Goal: Transaction & Acquisition: Purchase product/service

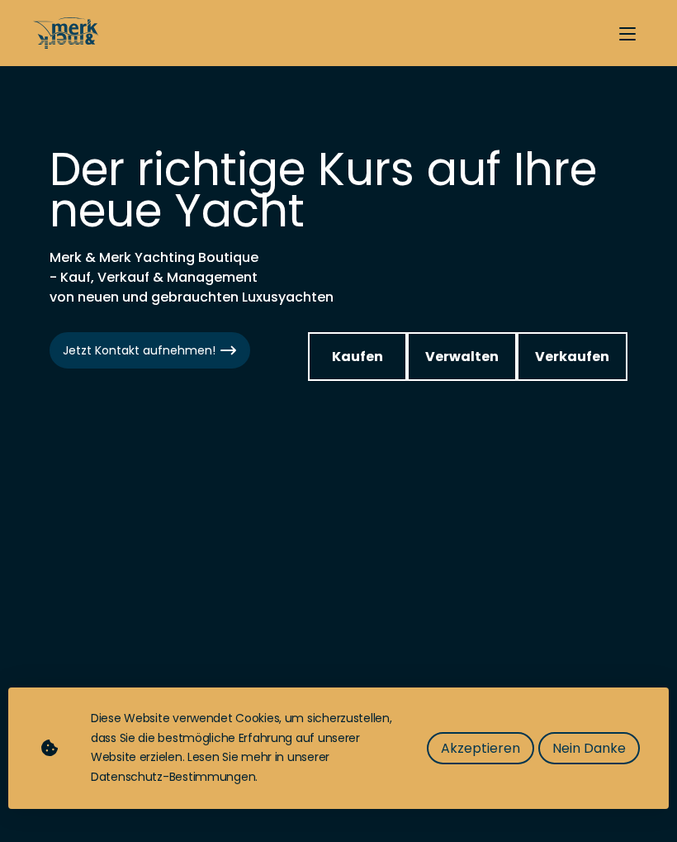
click at [393, 348] on link "Kaufen" at bounding box center [357, 356] width 99 height 49
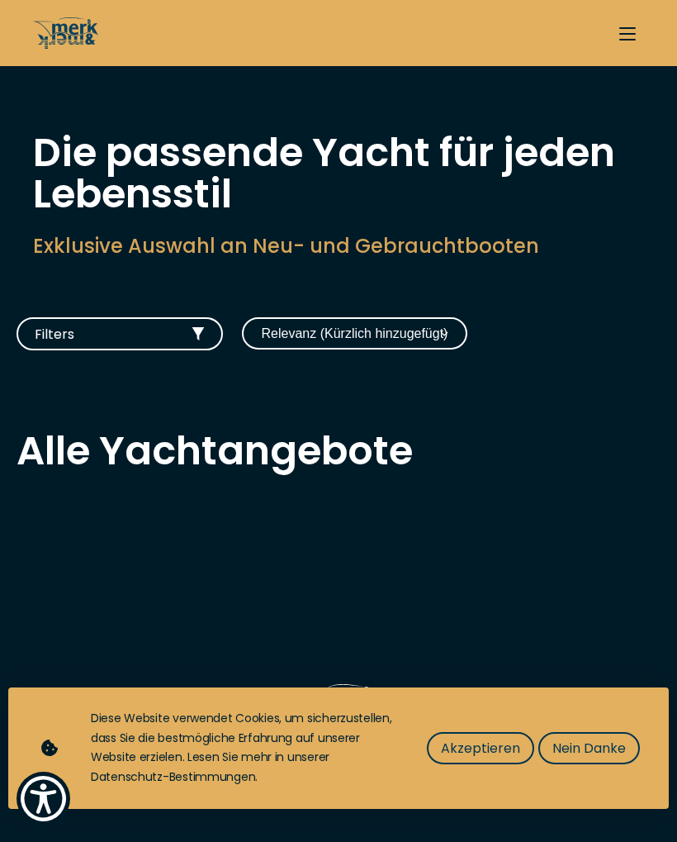
click at [495, 740] on span "Akzeptieren" at bounding box center [480, 748] width 79 height 21
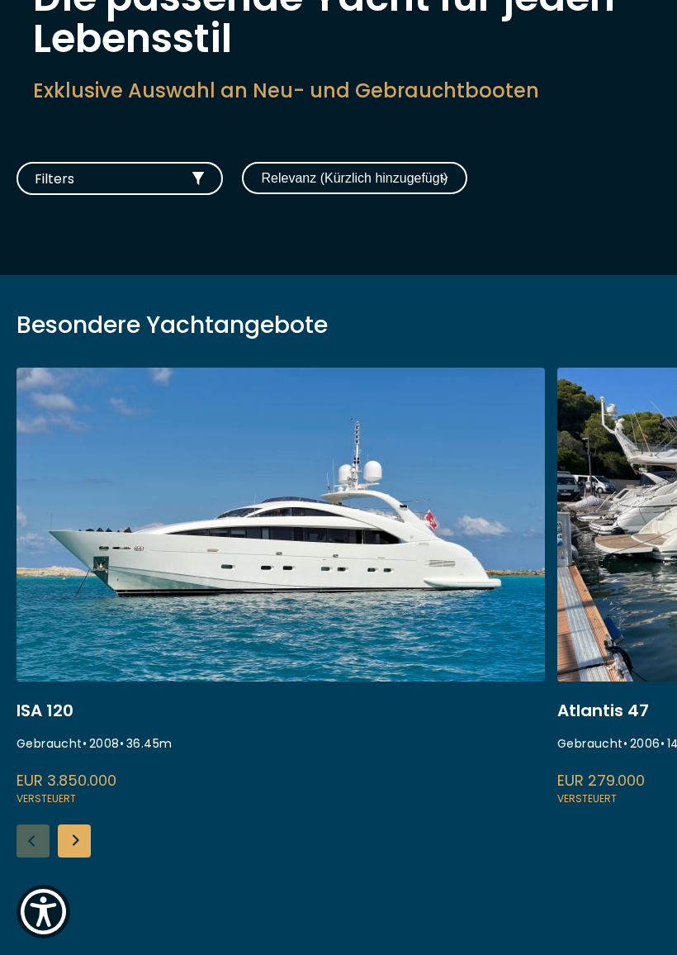
scroll to position [154, 0]
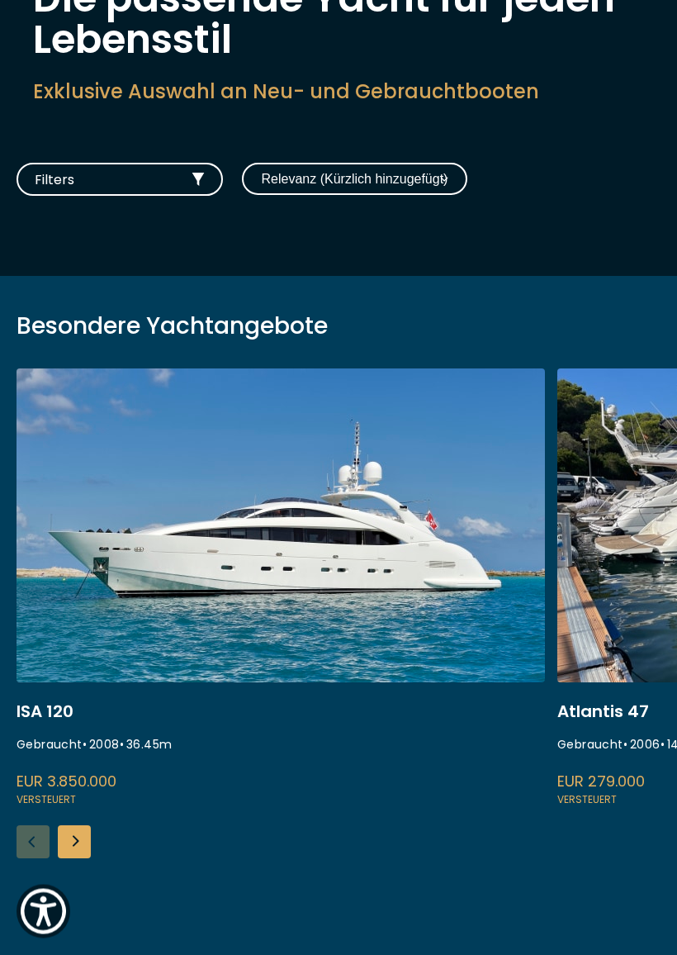
click at [188, 176] on button "Filters" at bounding box center [120, 180] width 206 height 33
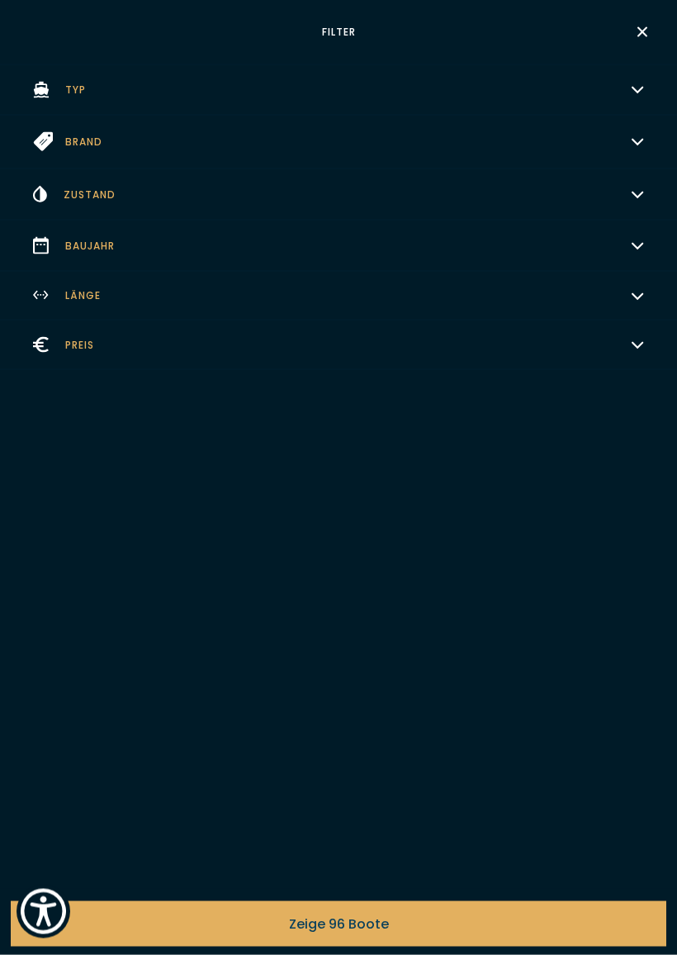
scroll to position [154, 0]
click at [114, 294] on button "Länge Wählen" at bounding box center [338, 296] width 677 height 49
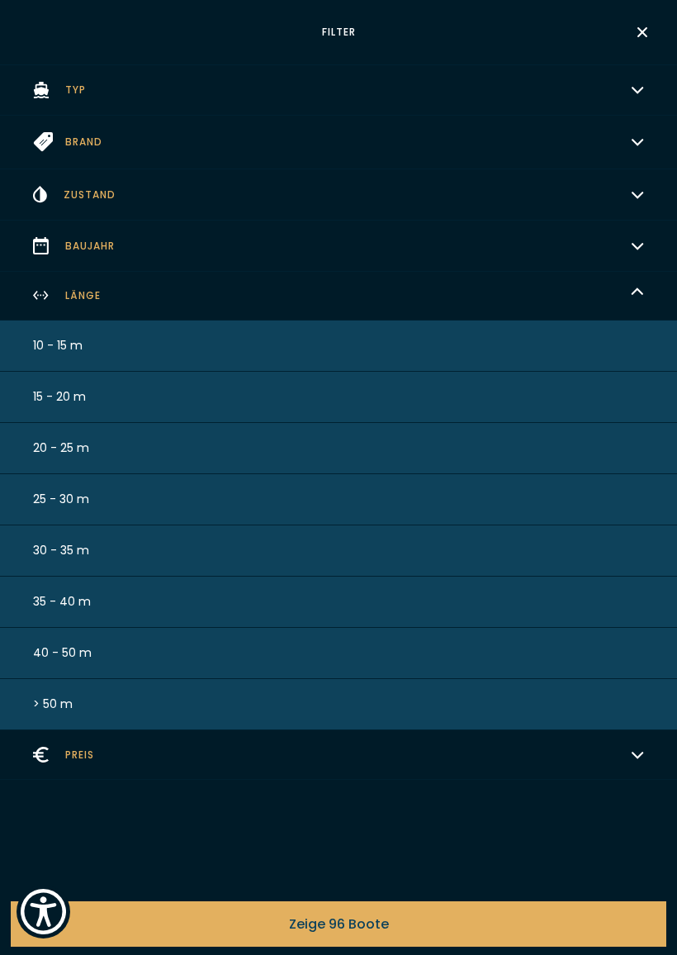
click at [162, 392] on button "15 - 20 m" at bounding box center [338, 397] width 677 height 51
click at [126, 402] on button "15 - 20 m" at bounding box center [338, 397] width 677 height 51
click at [568, 393] on button "15 - 20 m" at bounding box center [338, 397] width 677 height 51
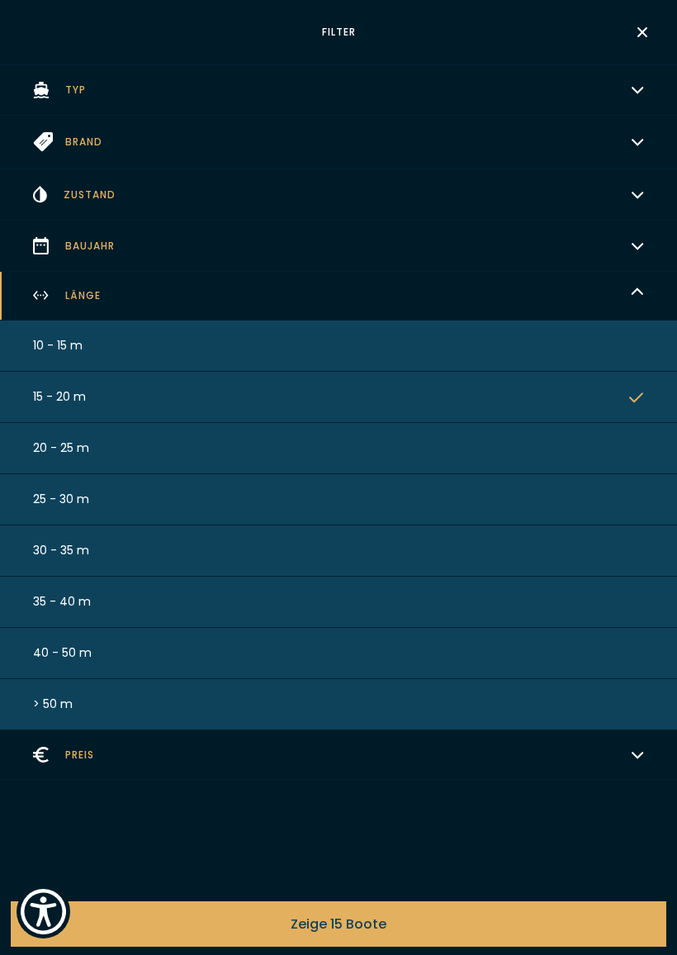
click at [597, 463] on button "20 - 25 m" at bounding box center [338, 448] width 677 height 51
click at [598, 456] on button "20 - 25 m" at bounding box center [338, 448] width 677 height 51
click at [581, 443] on button "20 - 25 m" at bounding box center [338, 448] width 677 height 51
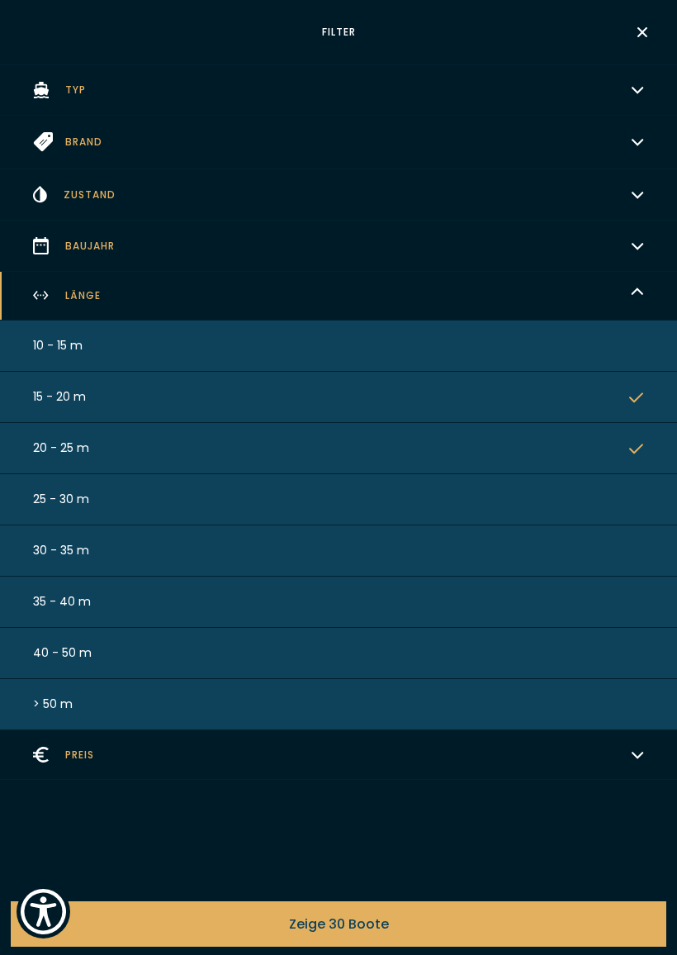
click at [415, 828] on div "Filter Typ Wählen Brand Wählen Zustand Wählen Baujahr Wählen Länge Verschiedene…" at bounding box center [338, 477] width 677 height 955
click at [651, 30] on icon "button" at bounding box center [643, 32] width 20 height 20
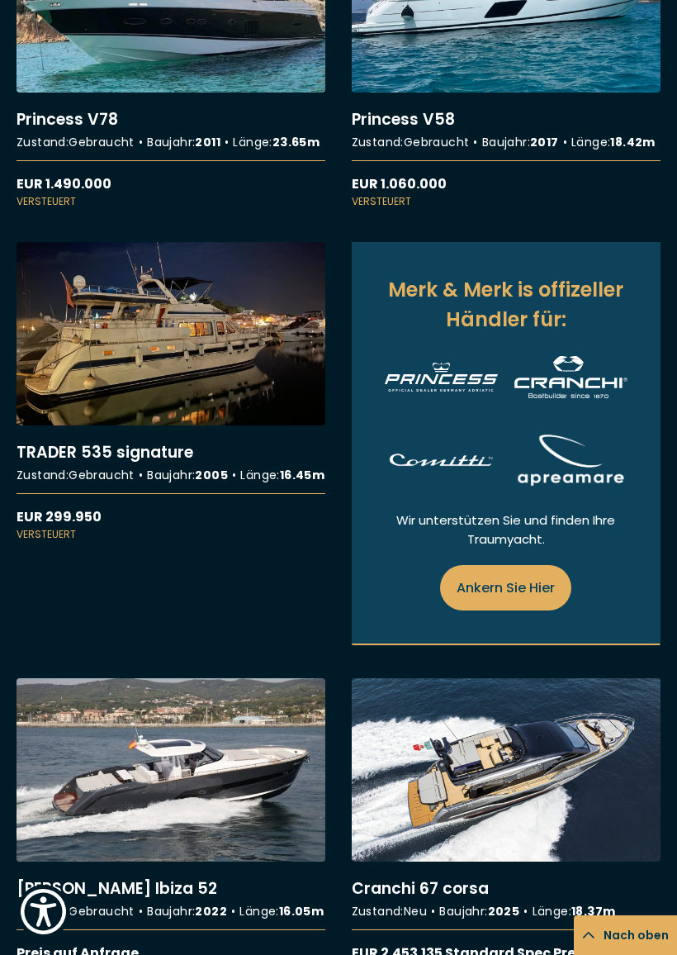
scroll to position [961, 0]
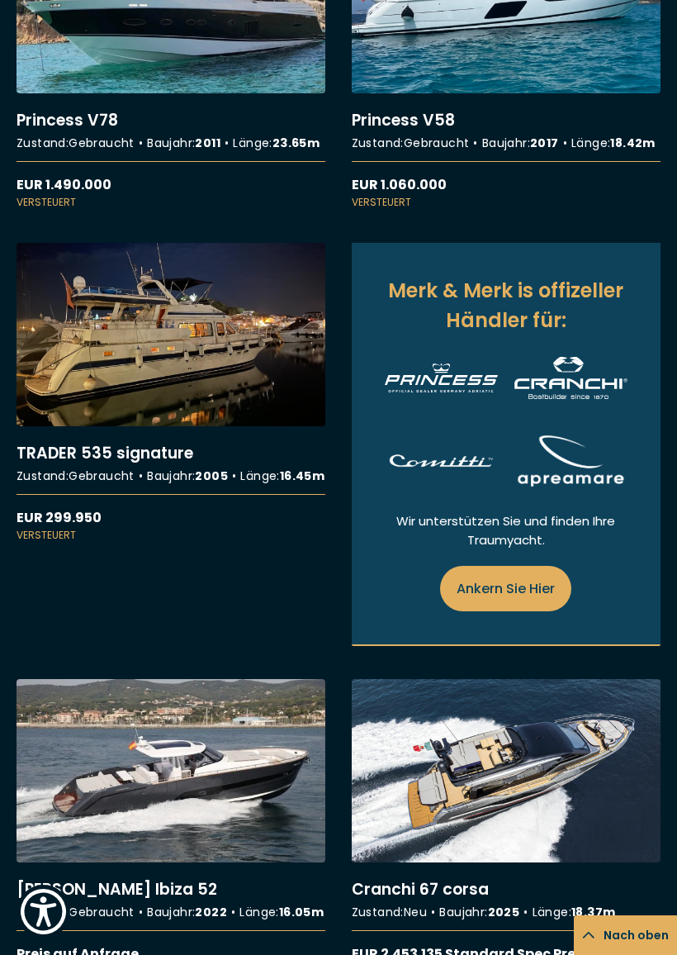
click at [268, 394] on link "More details about TRADER 535 signature" at bounding box center [171, 393] width 309 height 300
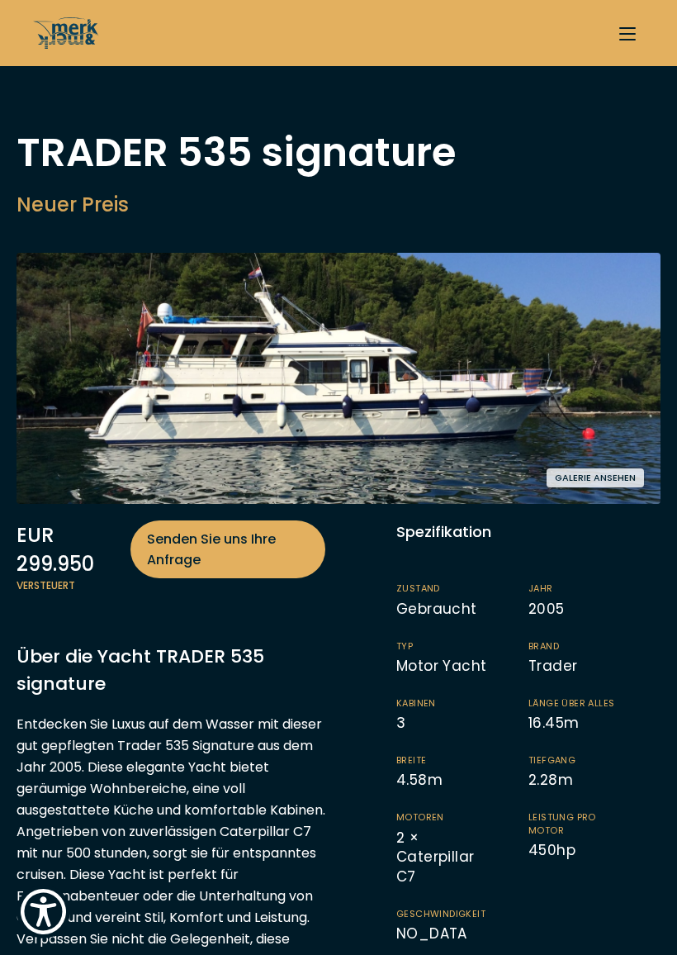
click at [539, 379] on img at bounding box center [339, 378] width 644 height 251
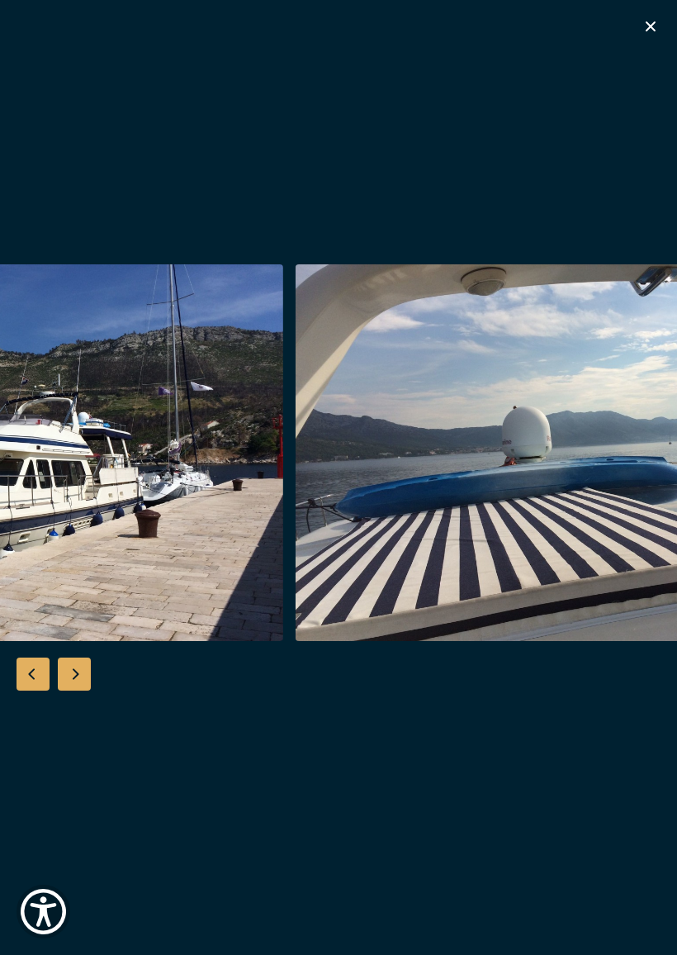
click at [501, 450] on img "button" at bounding box center [577, 452] width 562 height 377
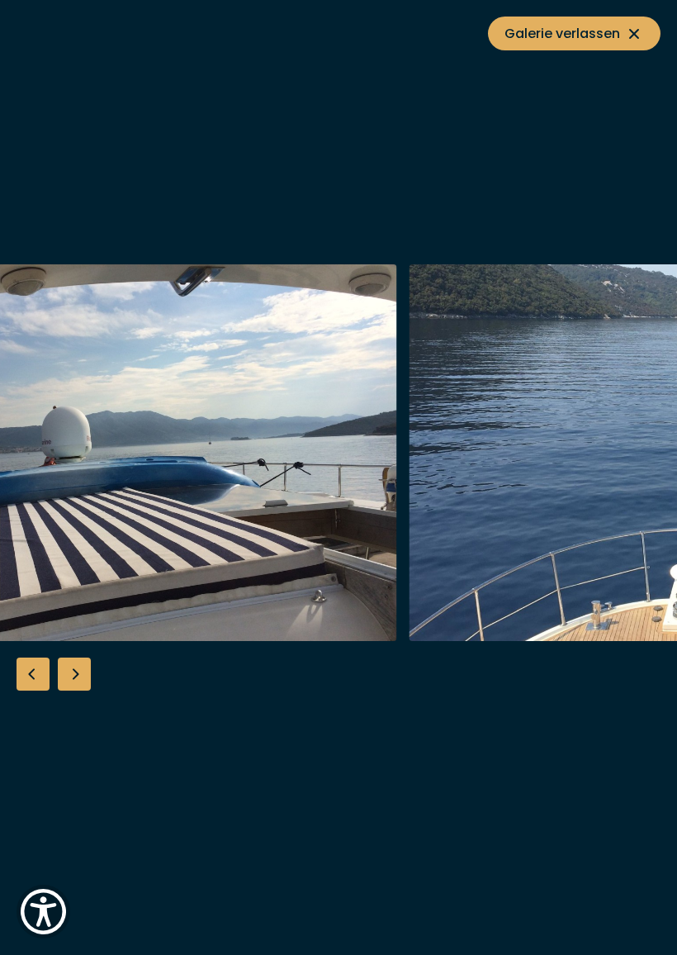
click at [609, 442] on img "button" at bounding box center [690, 452] width 562 height 377
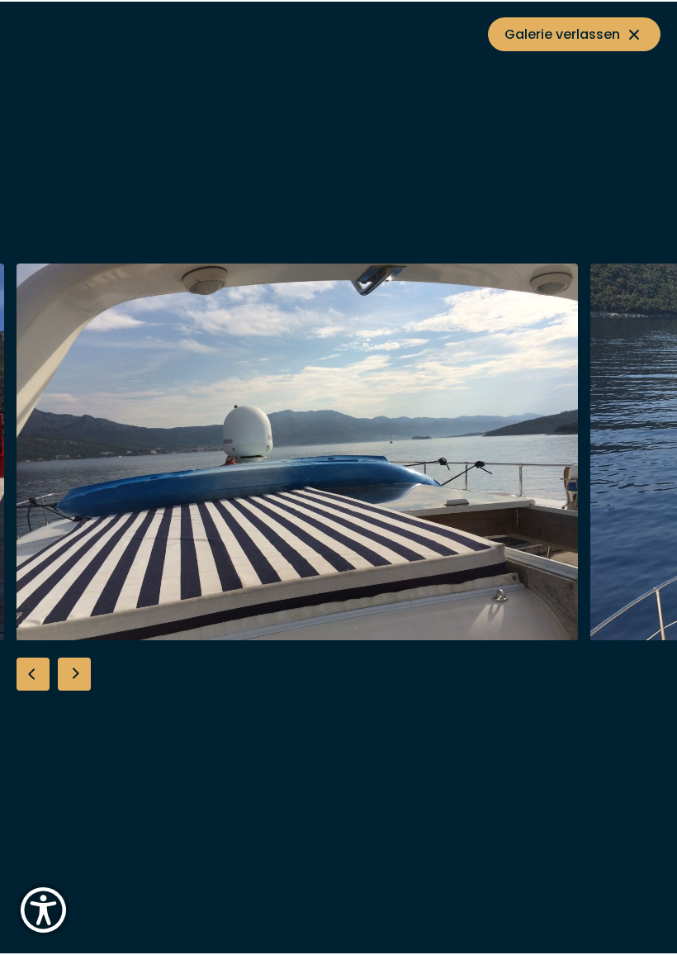
scroll to position [1, 0]
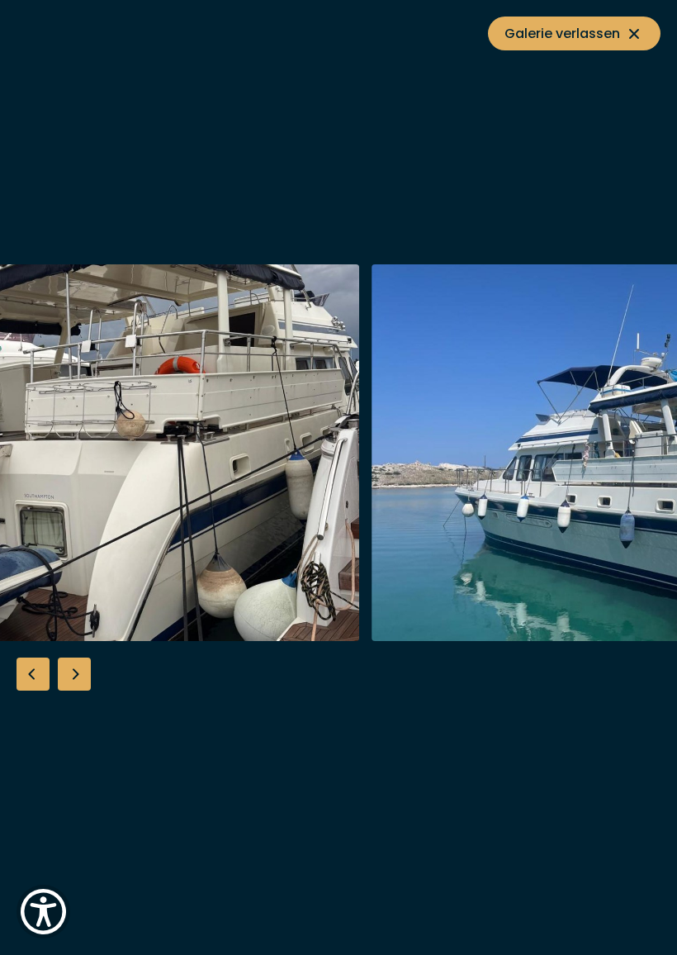
click at [640, 36] on icon at bounding box center [634, 34] width 20 height 20
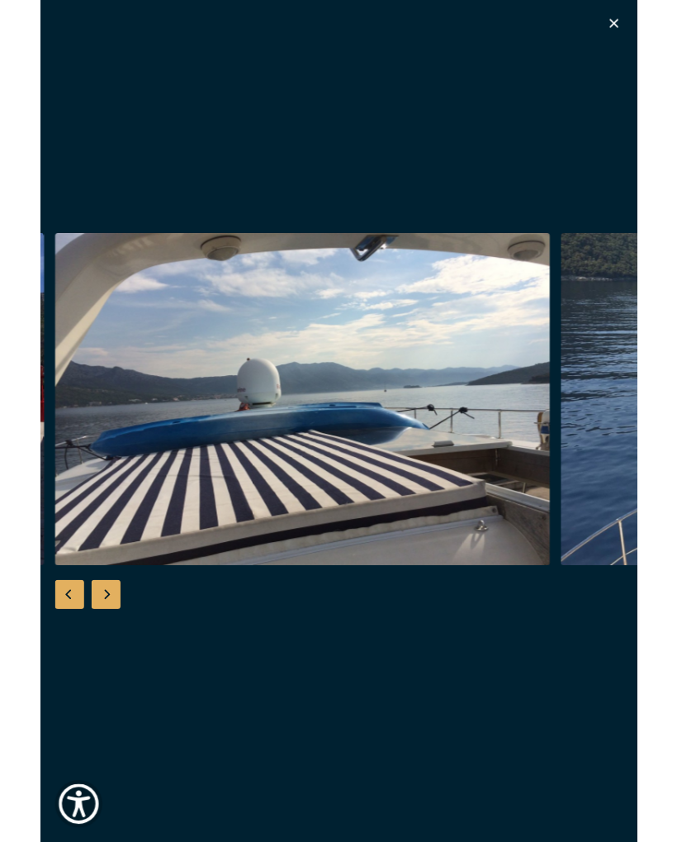
scroll to position [0, 0]
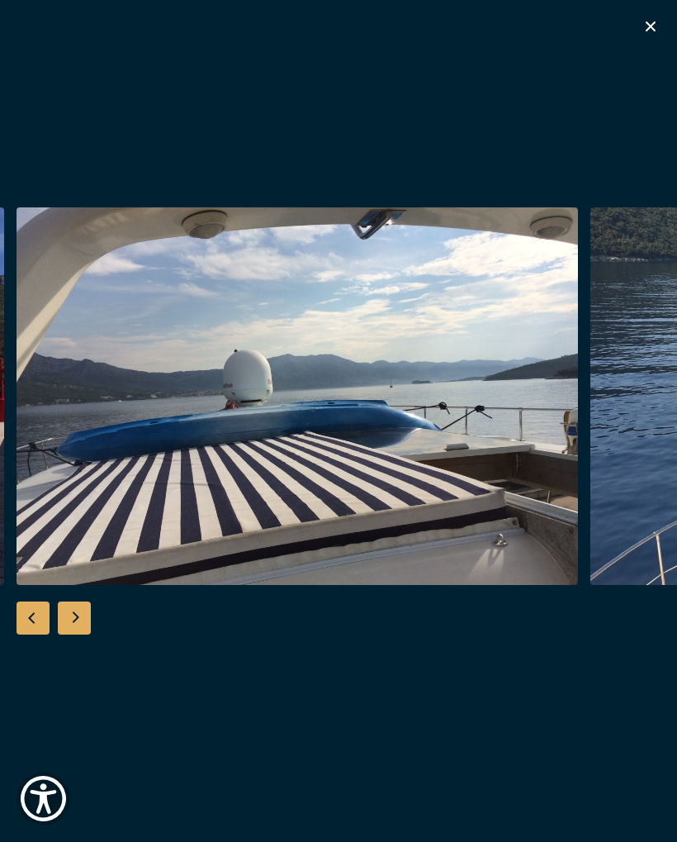
click at [653, 17] on icon "button" at bounding box center [651, 27] width 20 height 20
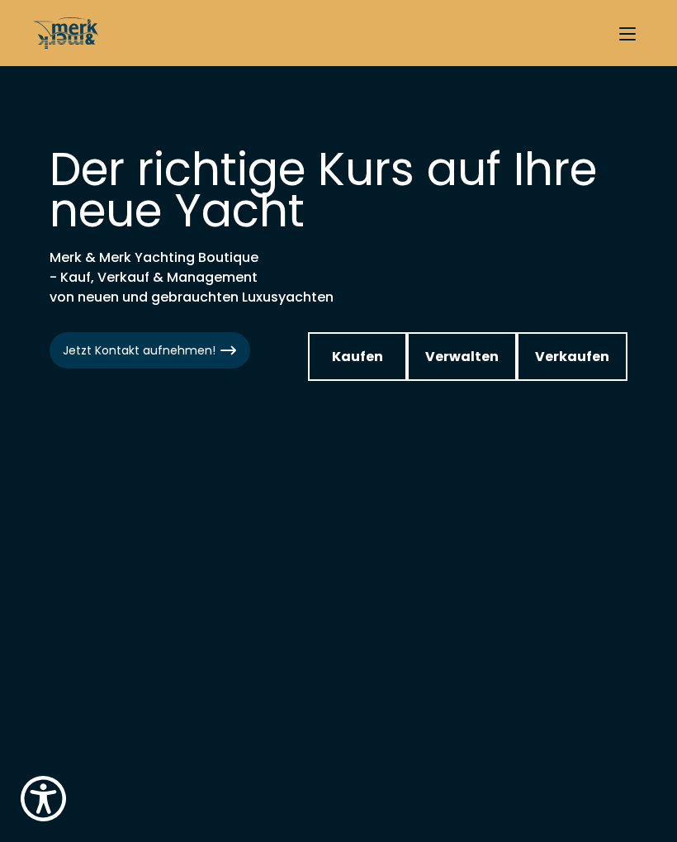
click at [373, 351] on span "Kaufen" at bounding box center [357, 356] width 51 height 21
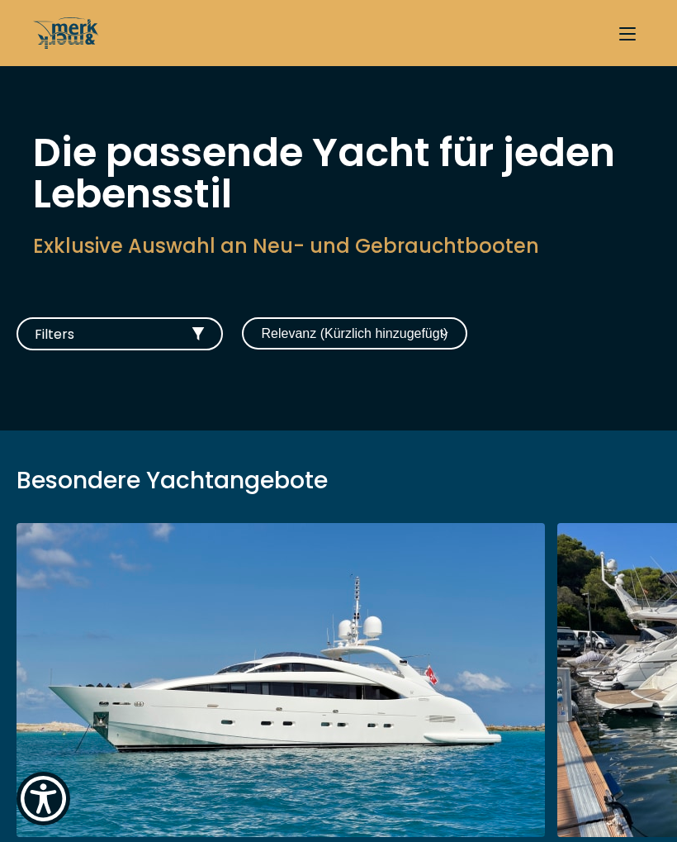
click at [156, 348] on button "Filters" at bounding box center [120, 333] width 206 height 33
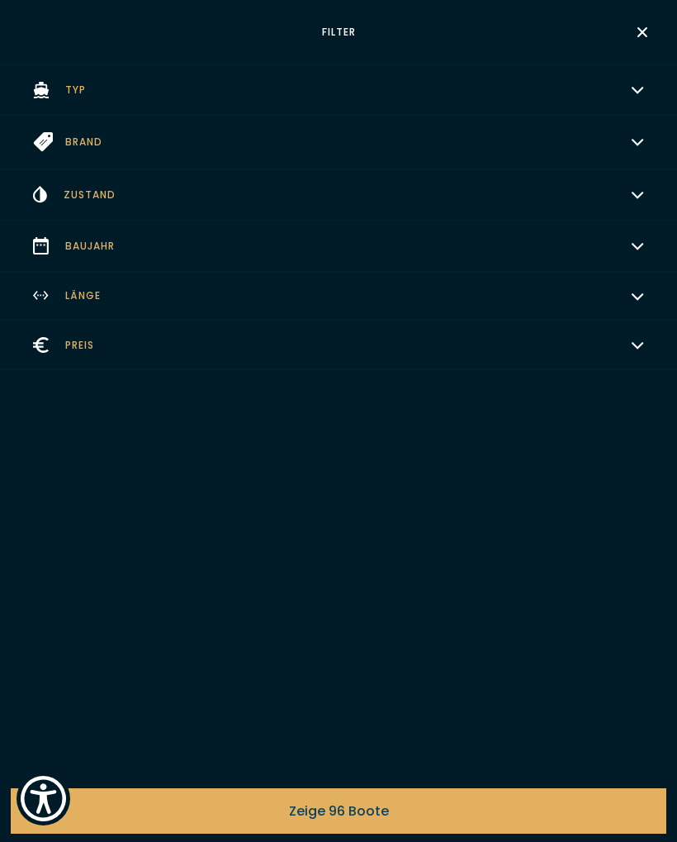
click at [162, 304] on button "Länge Wählen" at bounding box center [338, 296] width 677 height 49
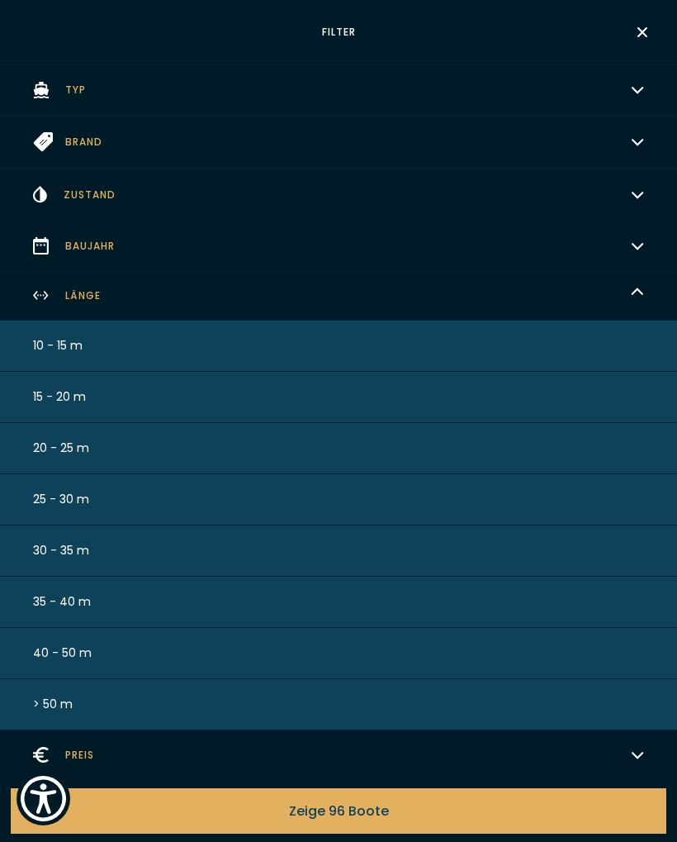
click at [193, 394] on button "15 - 20 m" at bounding box center [338, 397] width 677 height 51
click at [415, 808] on button "Zeige 15 Boote" at bounding box center [339, 810] width 656 height 45
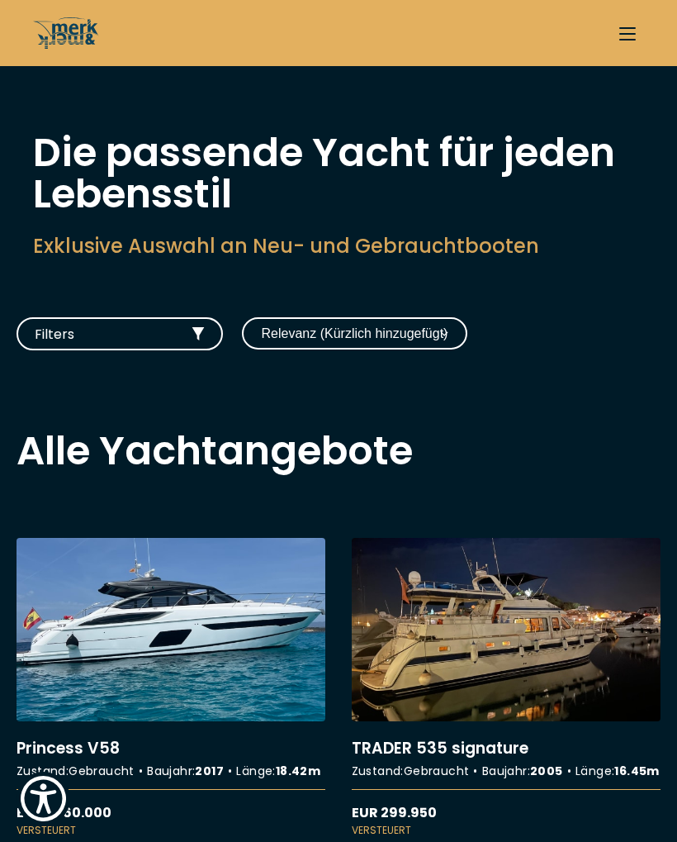
click at [176, 342] on button "Filters" at bounding box center [120, 333] width 206 height 33
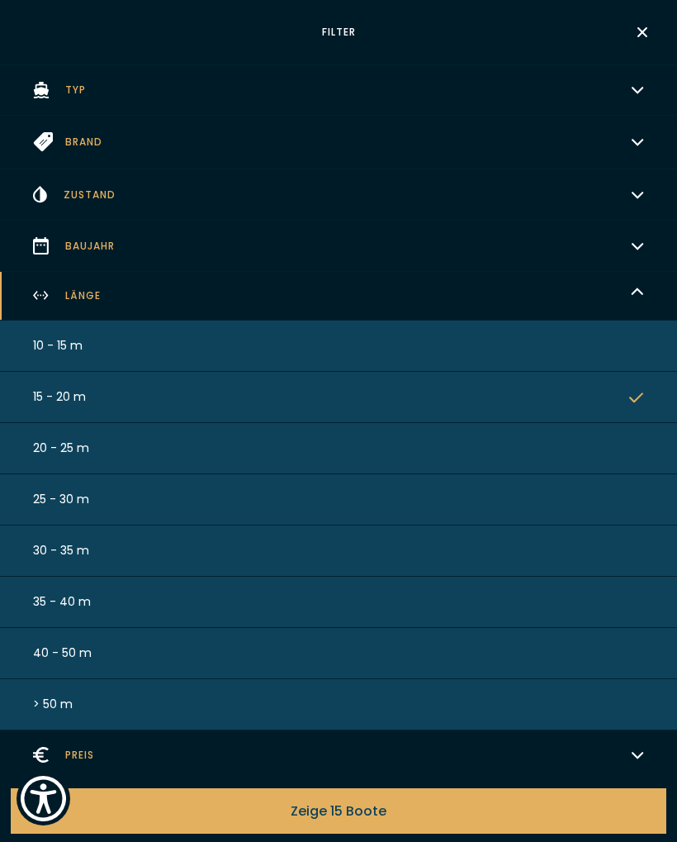
click at [569, 463] on button "20 - 25 m" at bounding box center [338, 448] width 677 height 51
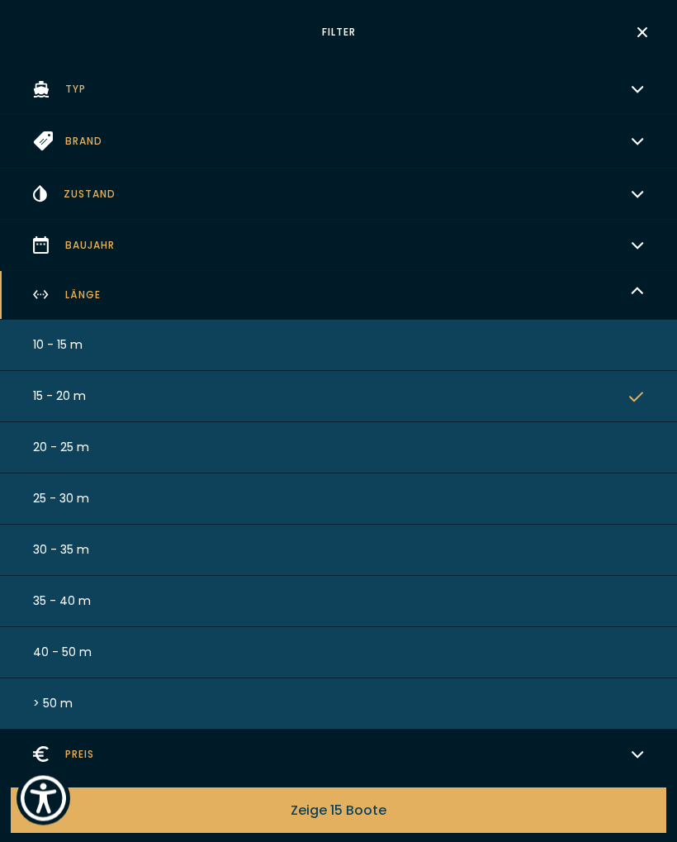
scroll to position [316, 0]
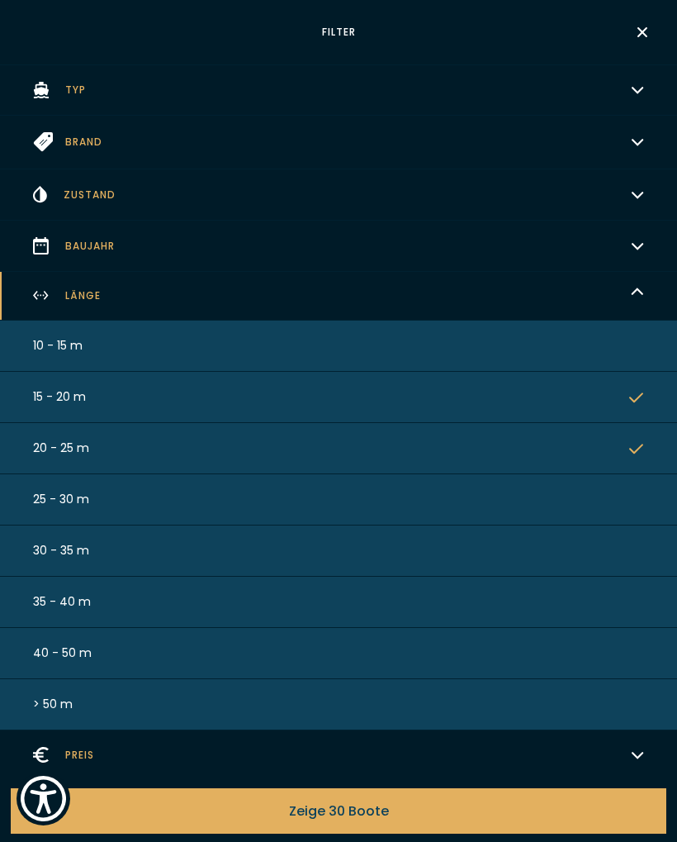
click at [591, 452] on button "20 - 25 m" at bounding box center [338, 448] width 677 height 51
click at [630, 394] on icon "button" at bounding box center [637, 395] width 16 height 15
click at [613, 450] on button "20 - 25 m" at bounding box center [338, 448] width 677 height 51
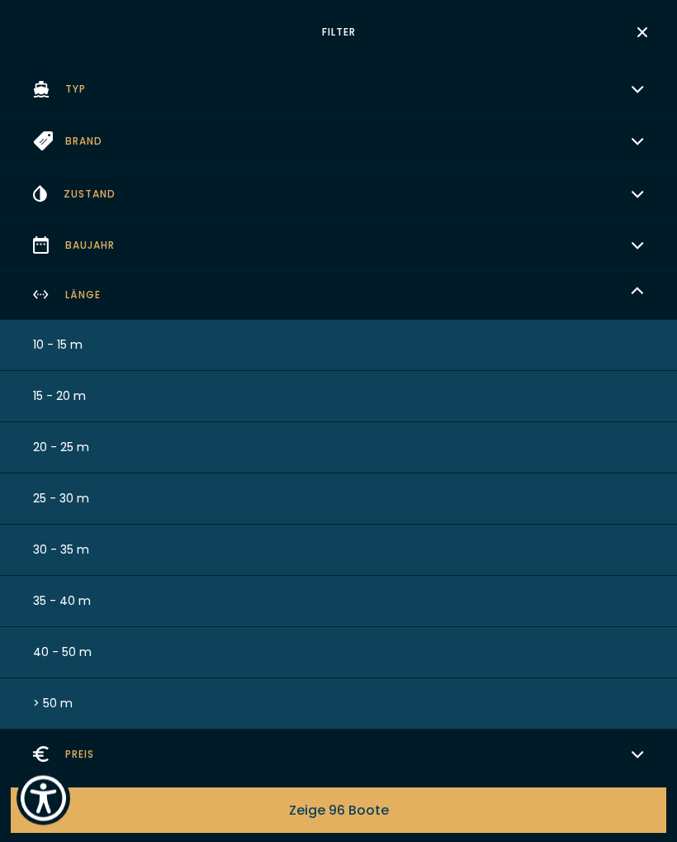
scroll to position [317, 0]
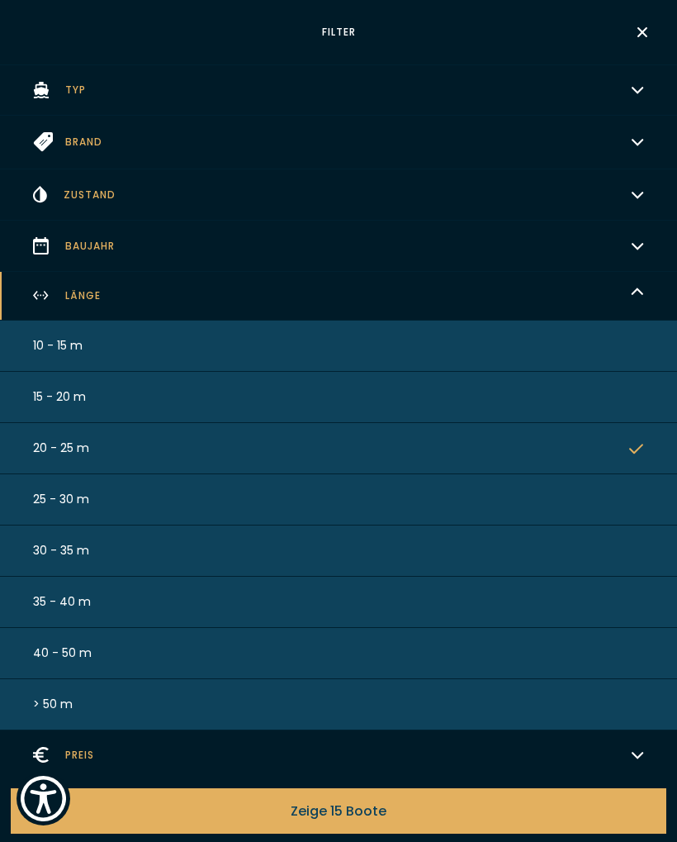
click at [385, 809] on span "Zeige 15 Boote" at bounding box center [339, 810] width 96 height 21
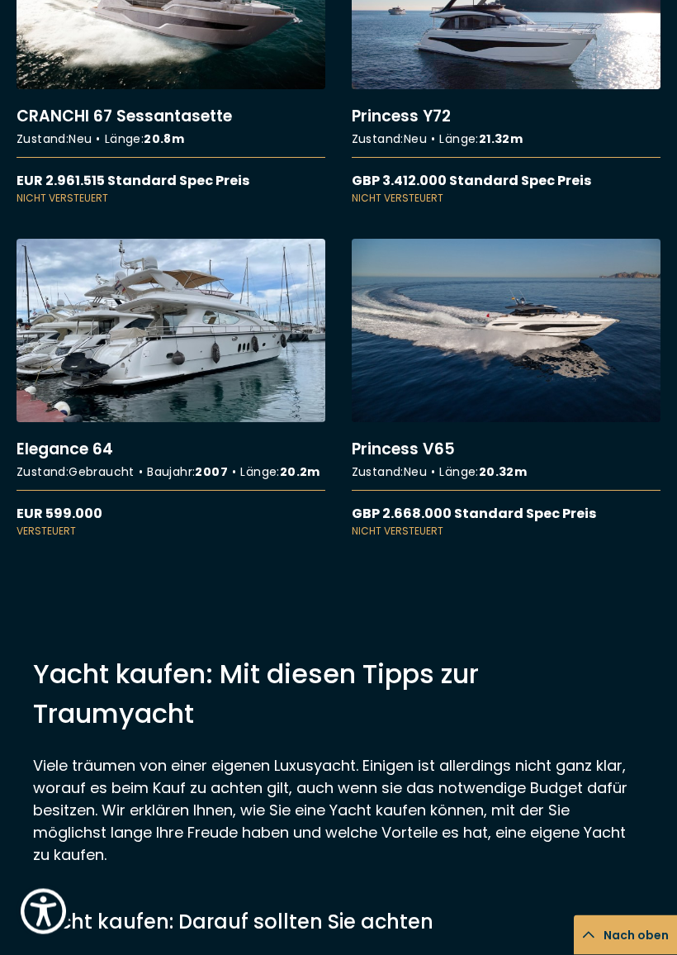
scroll to position [2734, 0]
click at [261, 448] on link "More details about Elegance 64" at bounding box center [171, 389] width 309 height 300
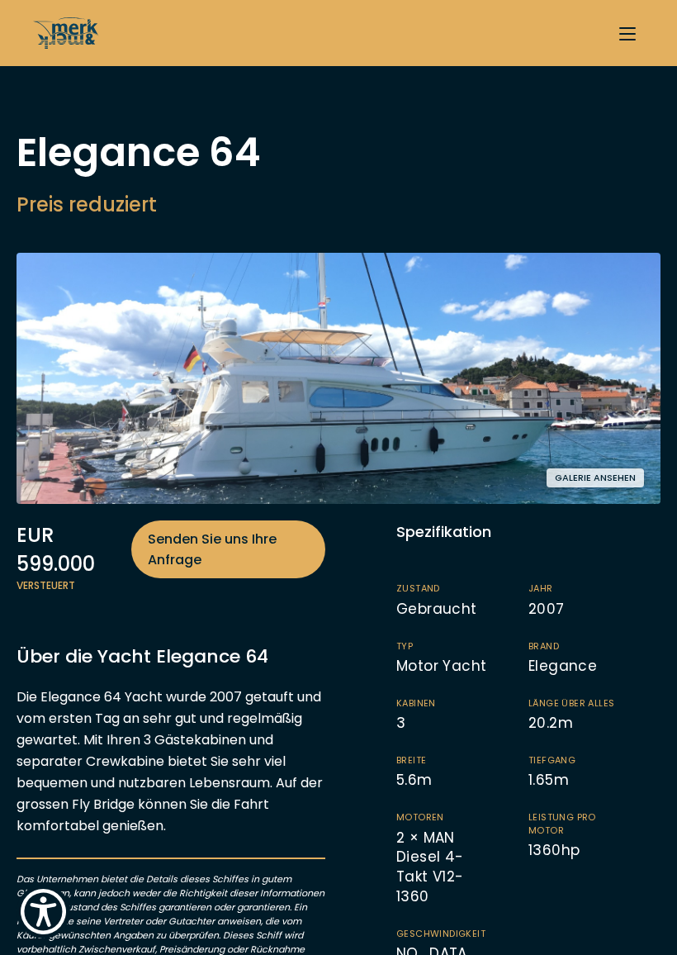
click at [529, 358] on img at bounding box center [339, 378] width 644 height 251
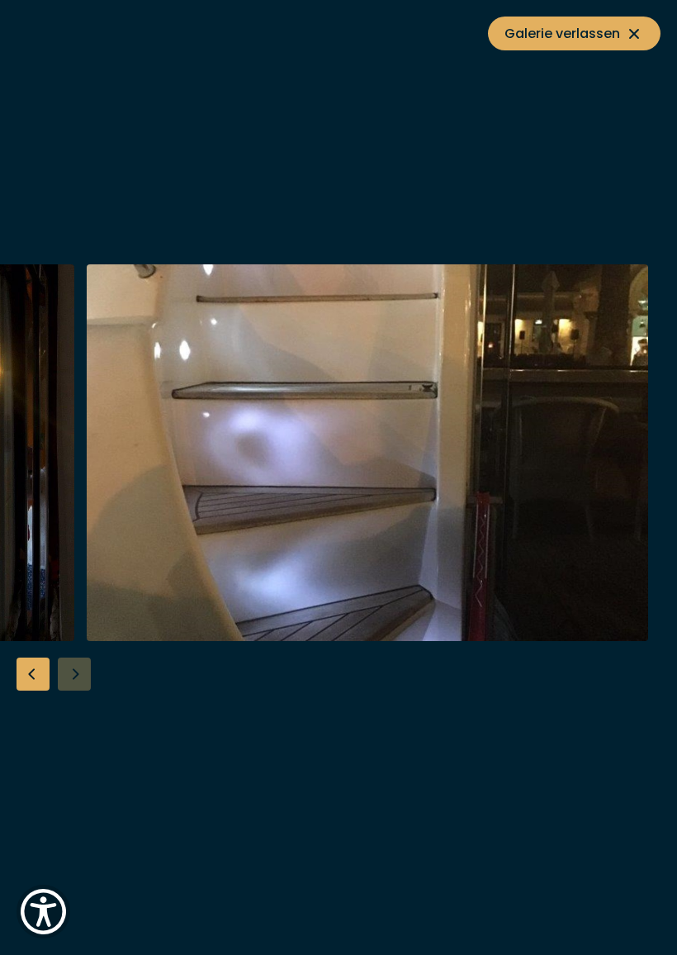
click at [648, 35] on button "Galerie verlassen" at bounding box center [574, 34] width 173 height 34
click at [670, 24] on div "Besondere Yachtangebote" at bounding box center [338, 477] width 677 height 955
click at [657, 31] on icon "button" at bounding box center [651, 27] width 20 height 20
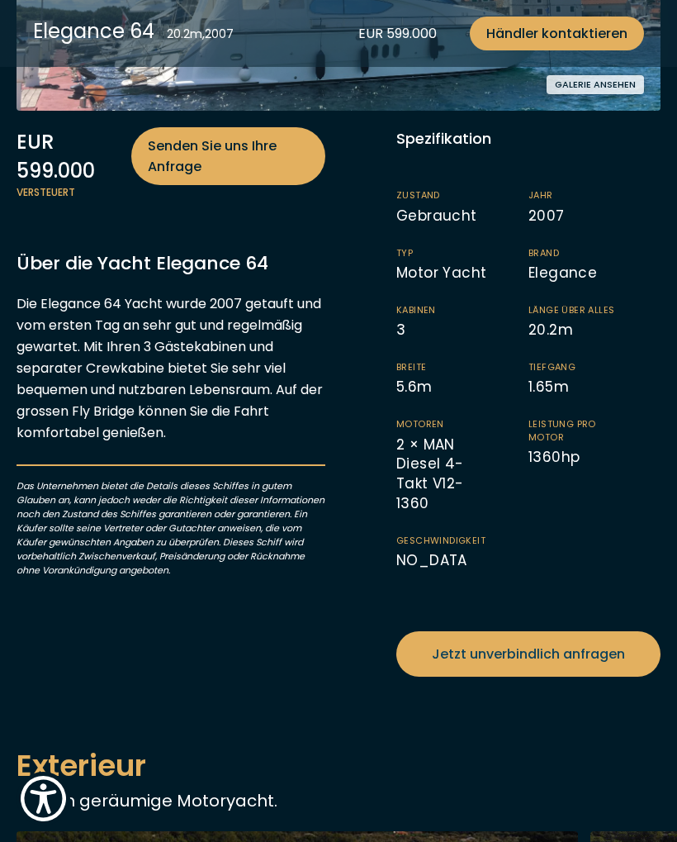
scroll to position [368, 0]
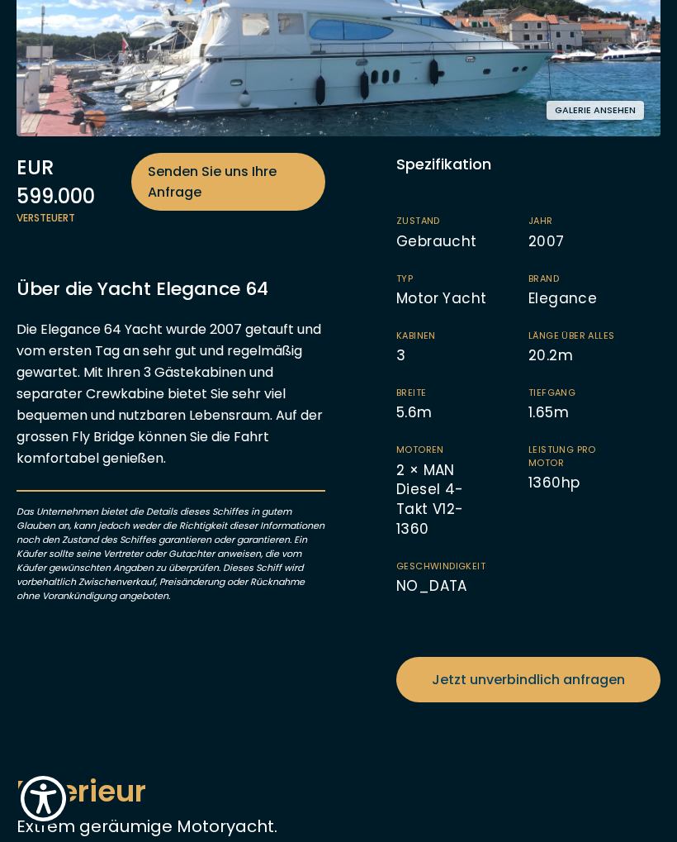
click at [588, 396] on span "Tiefgang" at bounding box center [578, 393] width 99 height 12
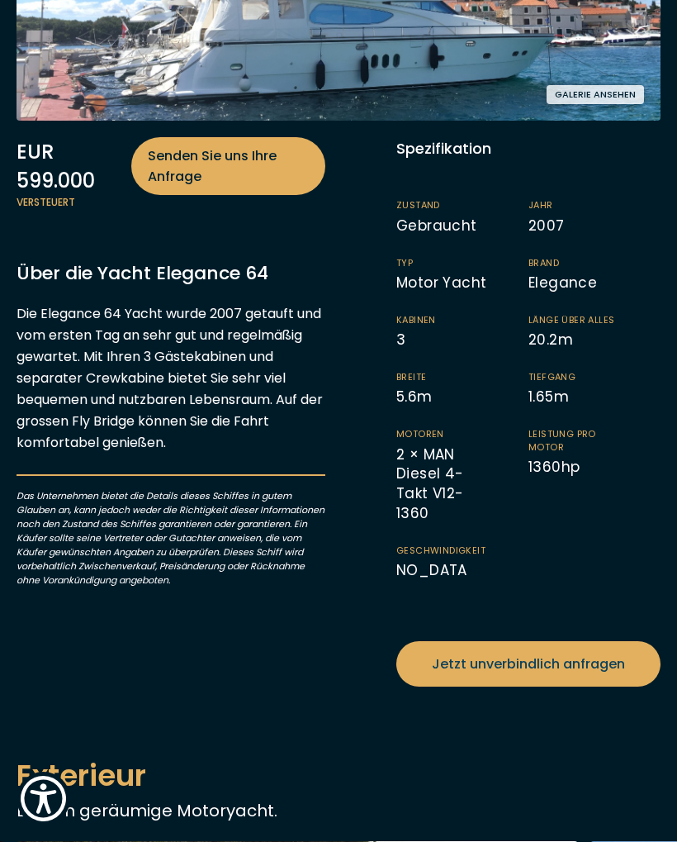
scroll to position [371, 0]
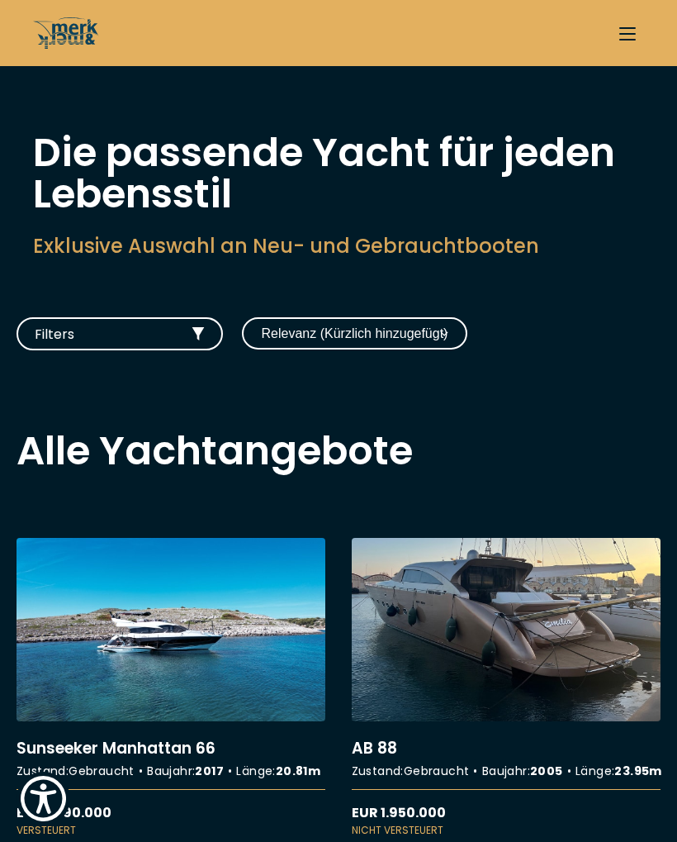
click at [186, 337] on button "Filters" at bounding box center [120, 333] width 206 height 33
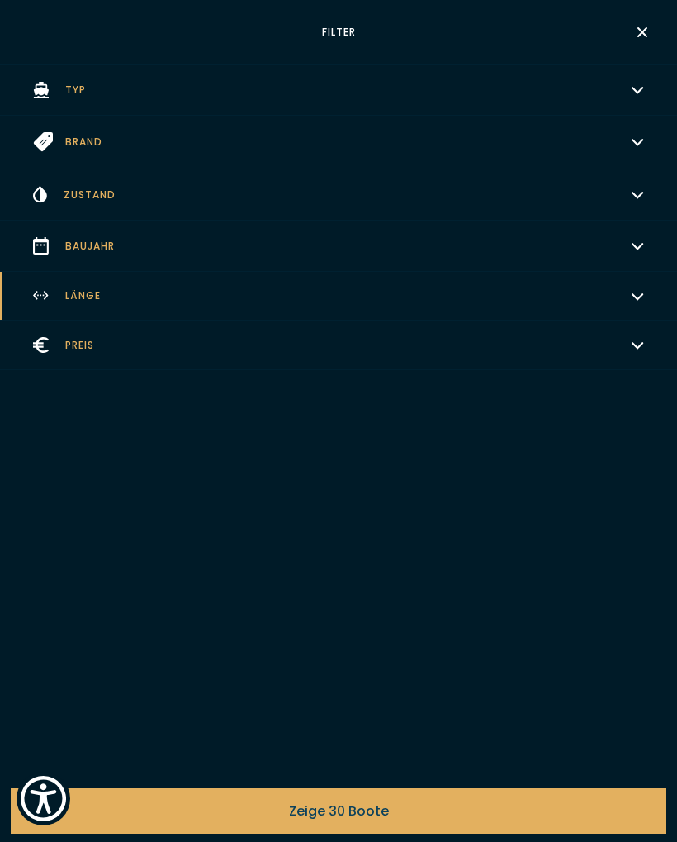
click at [107, 138] on button "Brand Wählen" at bounding box center [338, 143] width 677 height 54
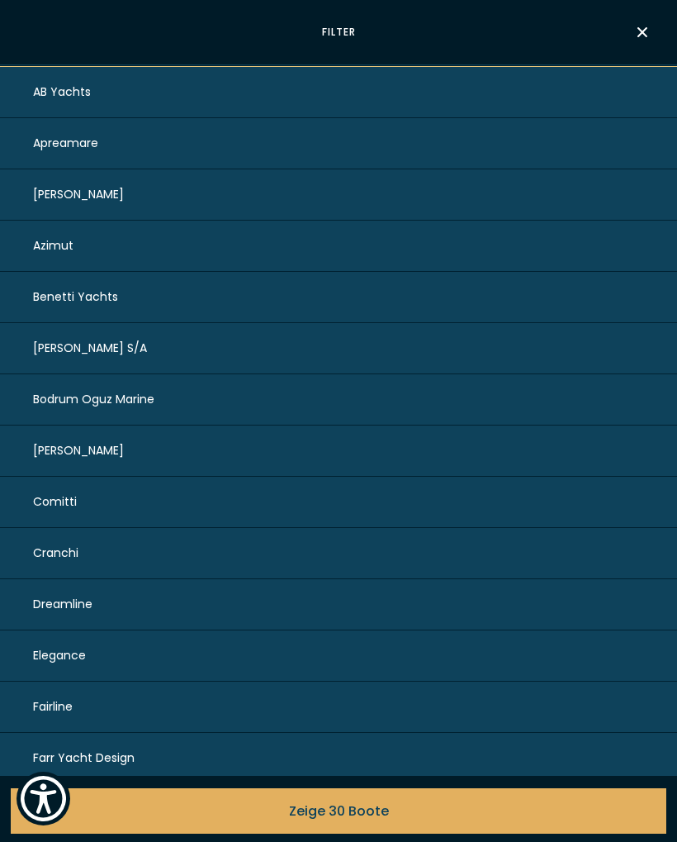
scroll to position [259, 0]
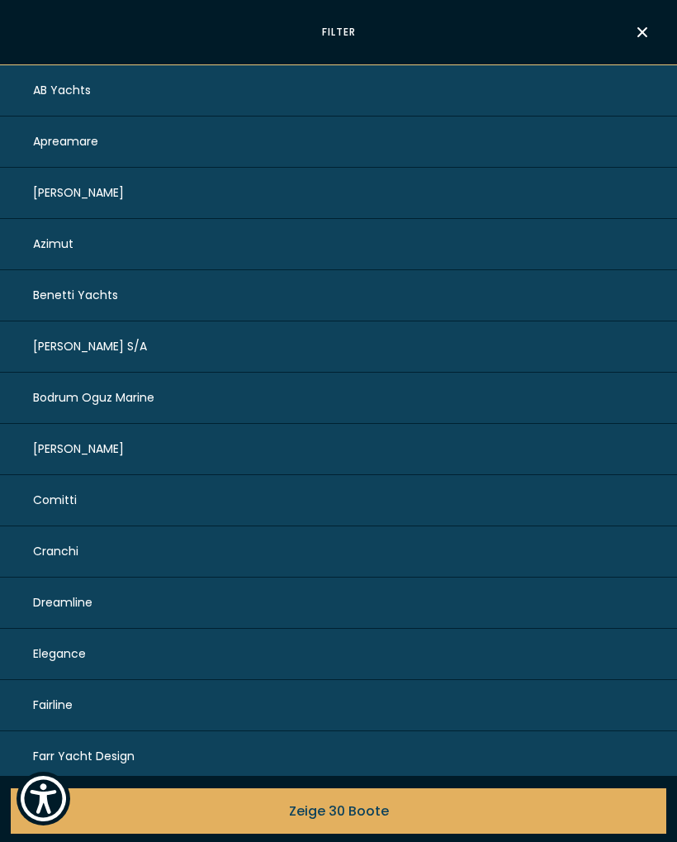
click at [256, 663] on button "Elegance" at bounding box center [338, 654] width 677 height 51
click at [369, 810] on span "1 Boot anzeigen" at bounding box center [339, 810] width 104 height 21
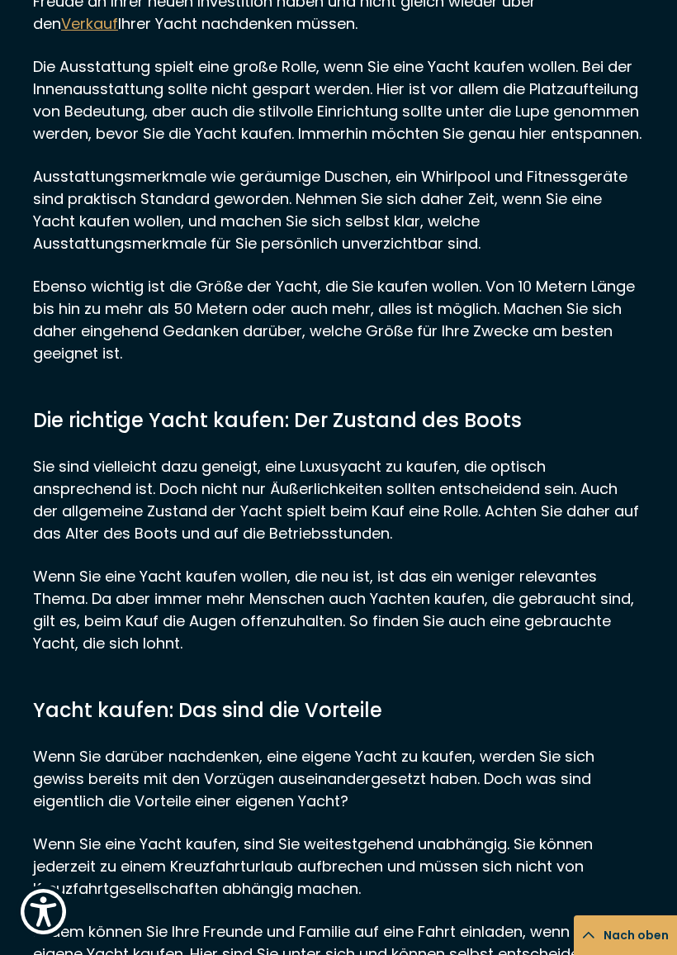
scroll to position [1355, 0]
